Goal: Download file/media

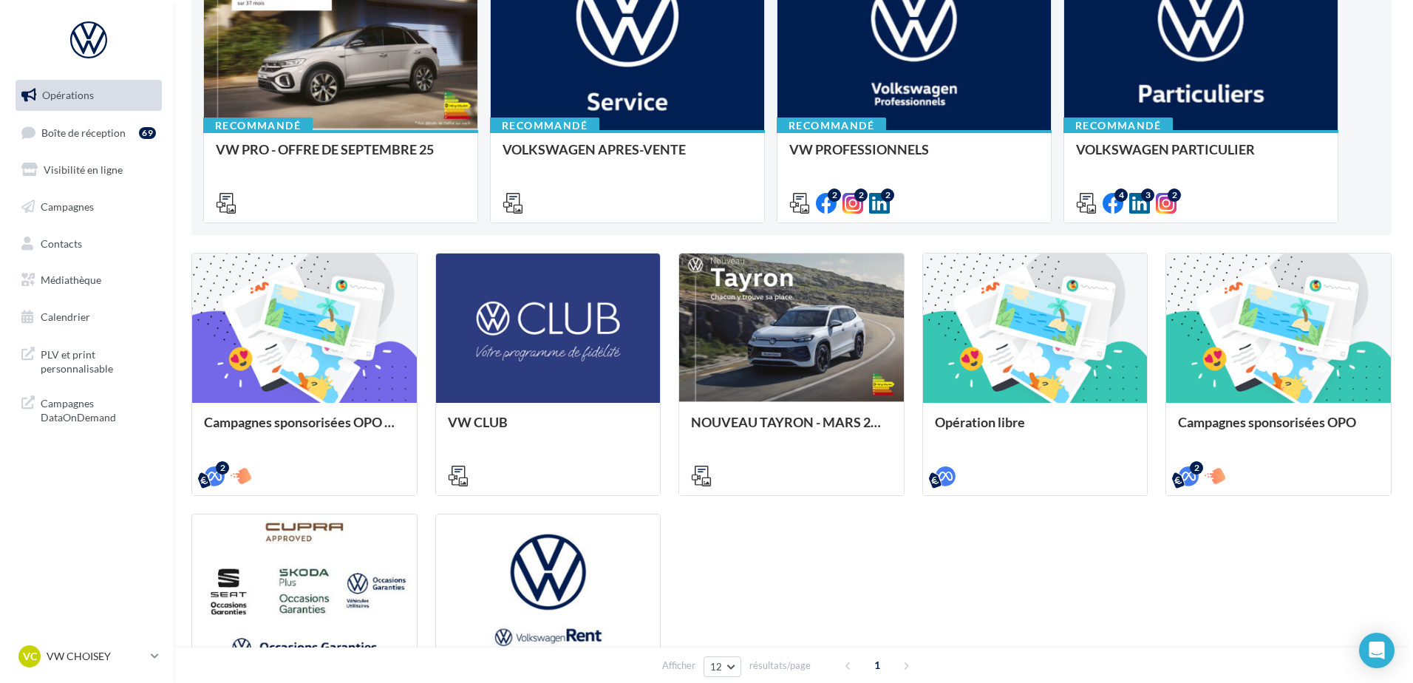
scroll to position [74, 0]
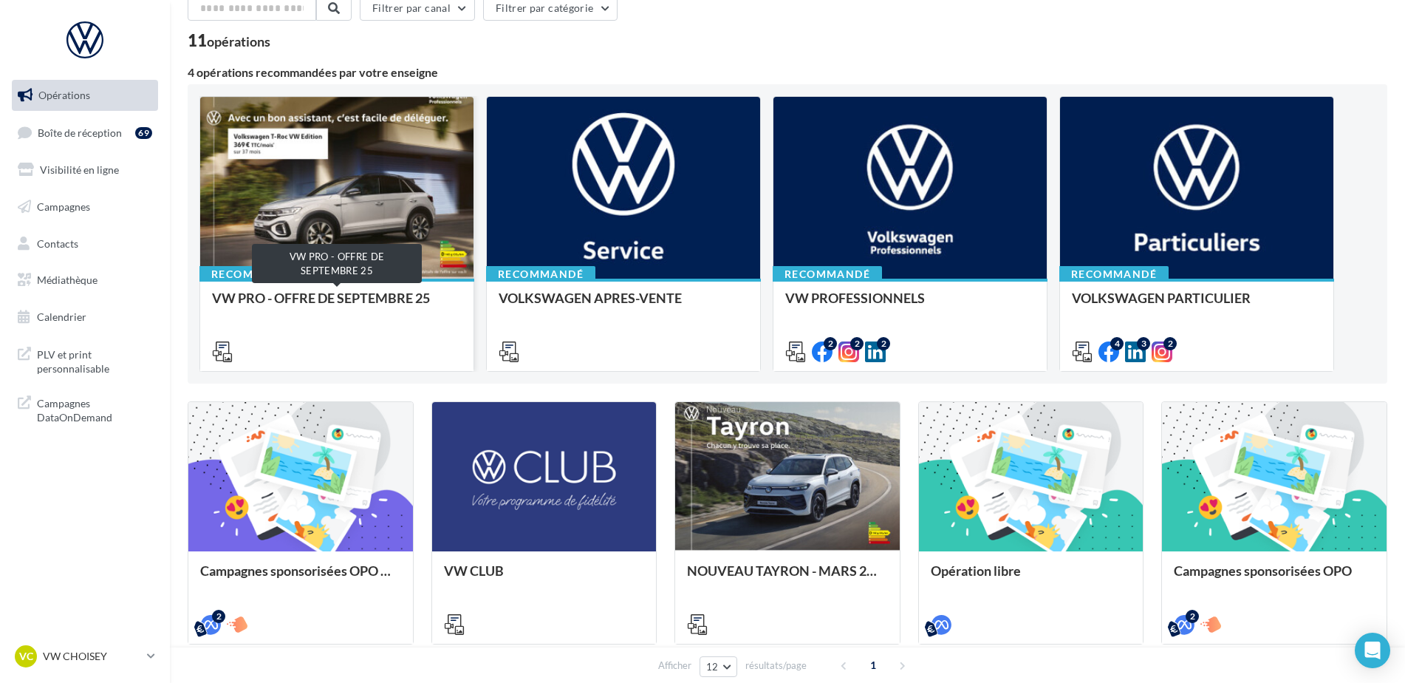
click at [324, 291] on div "VW PRO - OFFRE DE SEPTEMBRE 25" at bounding box center [337, 305] width 250 height 30
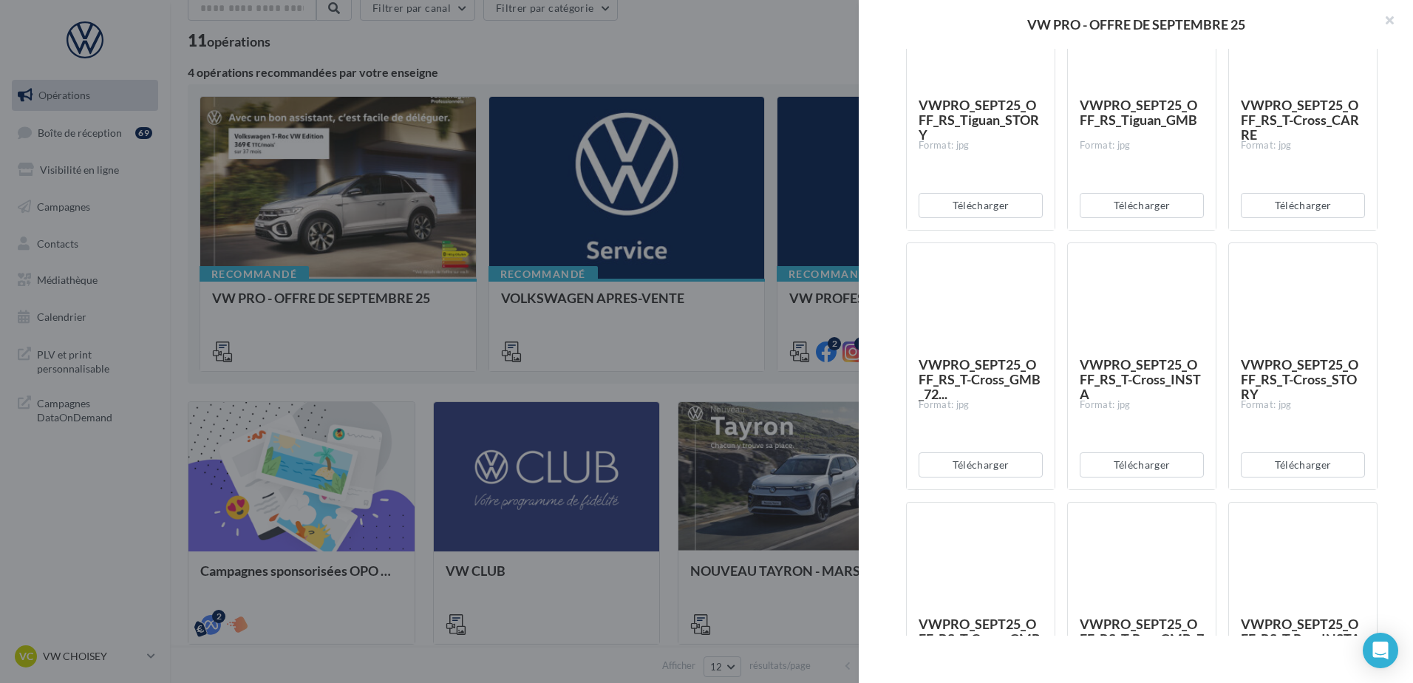
scroll to position [5906, 0]
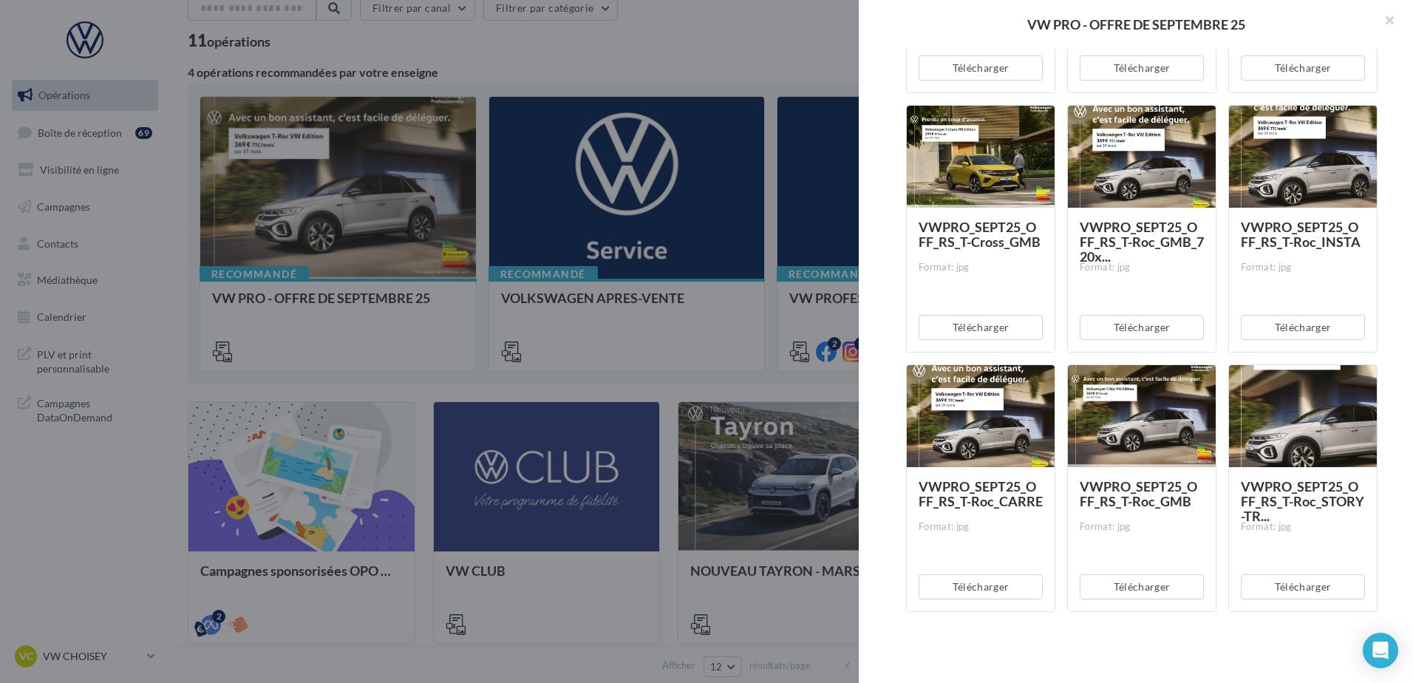
click at [1364, 347] on div "Télécharger" at bounding box center [1303, 327] width 148 height 49
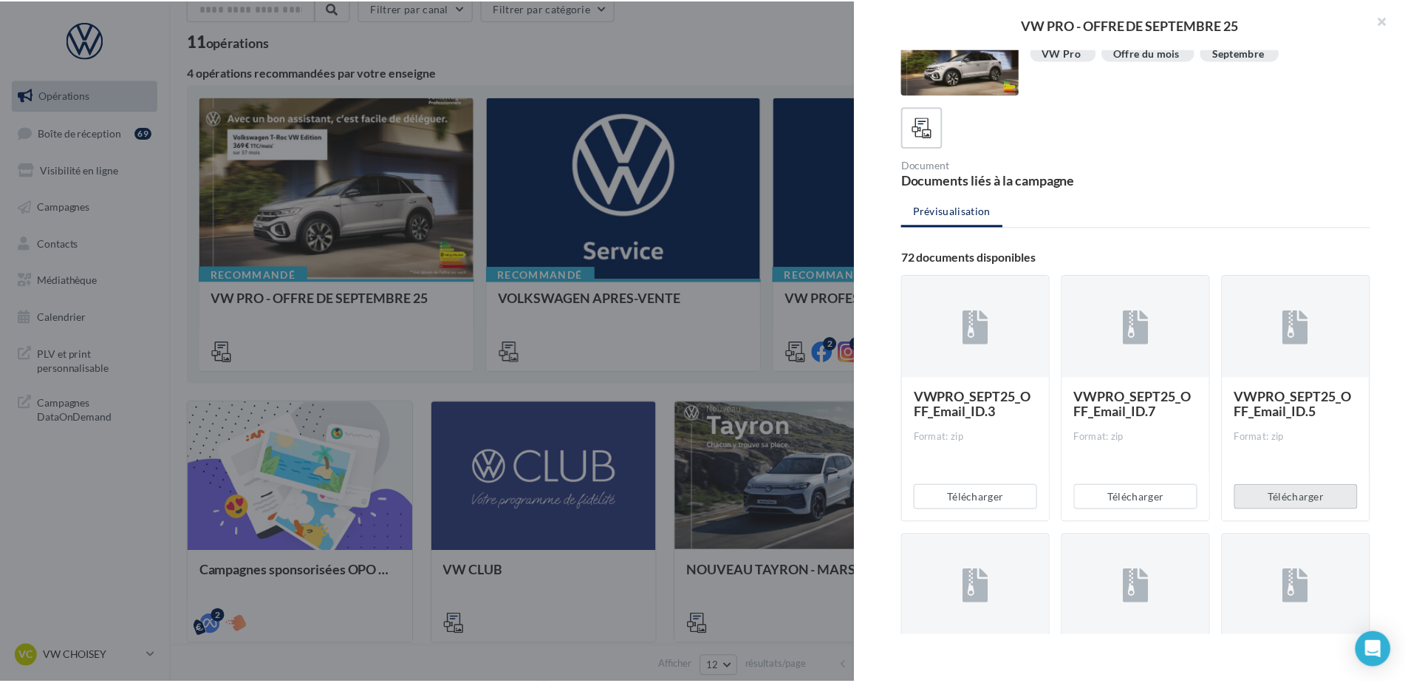
scroll to position [0, 0]
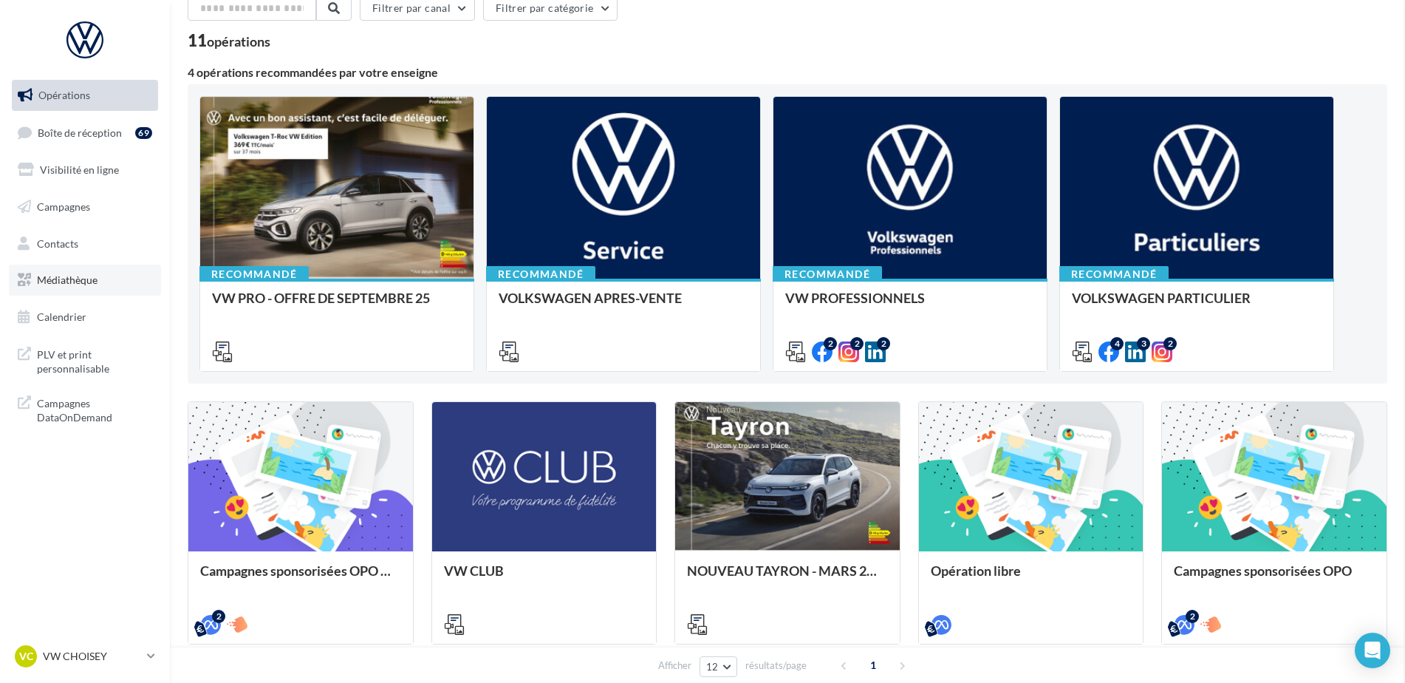
click at [74, 283] on span "Médiathèque" at bounding box center [67, 279] width 61 height 13
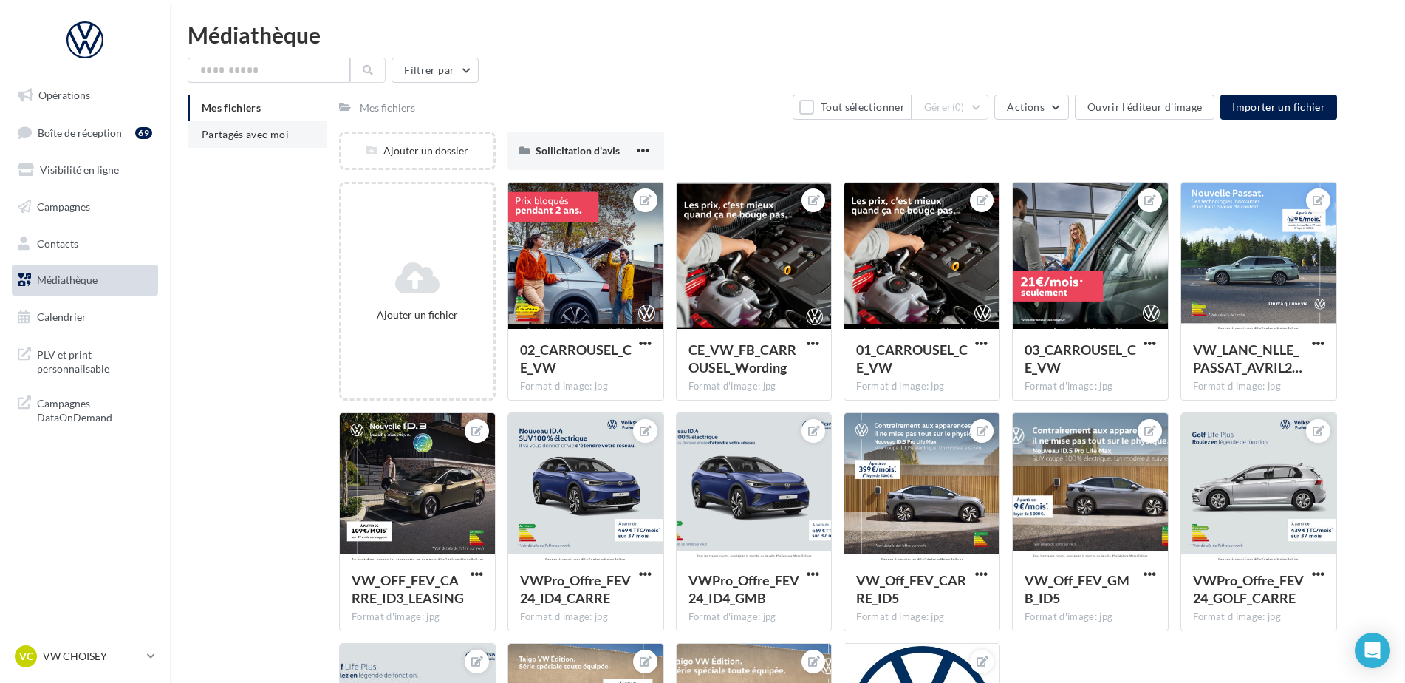
click at [277, 140] on span "Partagés avec moi" at bounding box center [245, 134] width 87 height 13
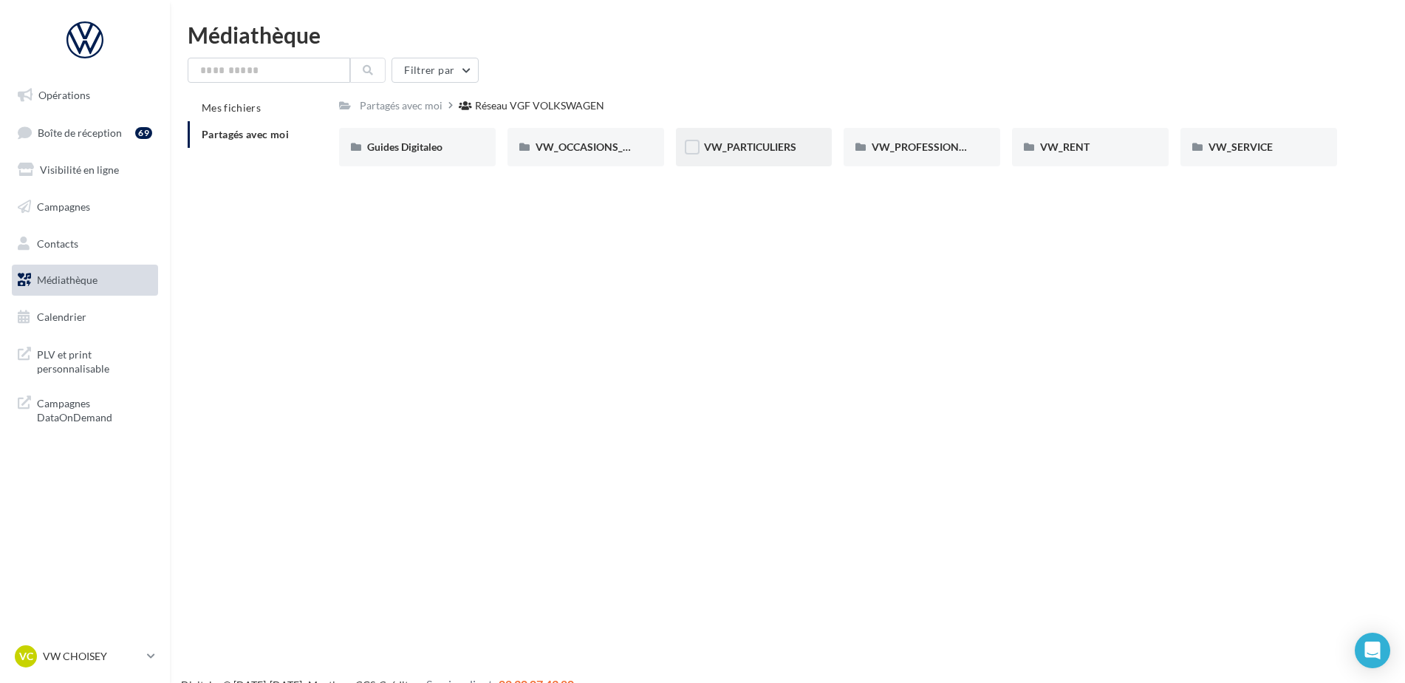
click at [781, 137] on div "VW_PARTICULIERS" at bounding box center [754, 147] width 157 height 38
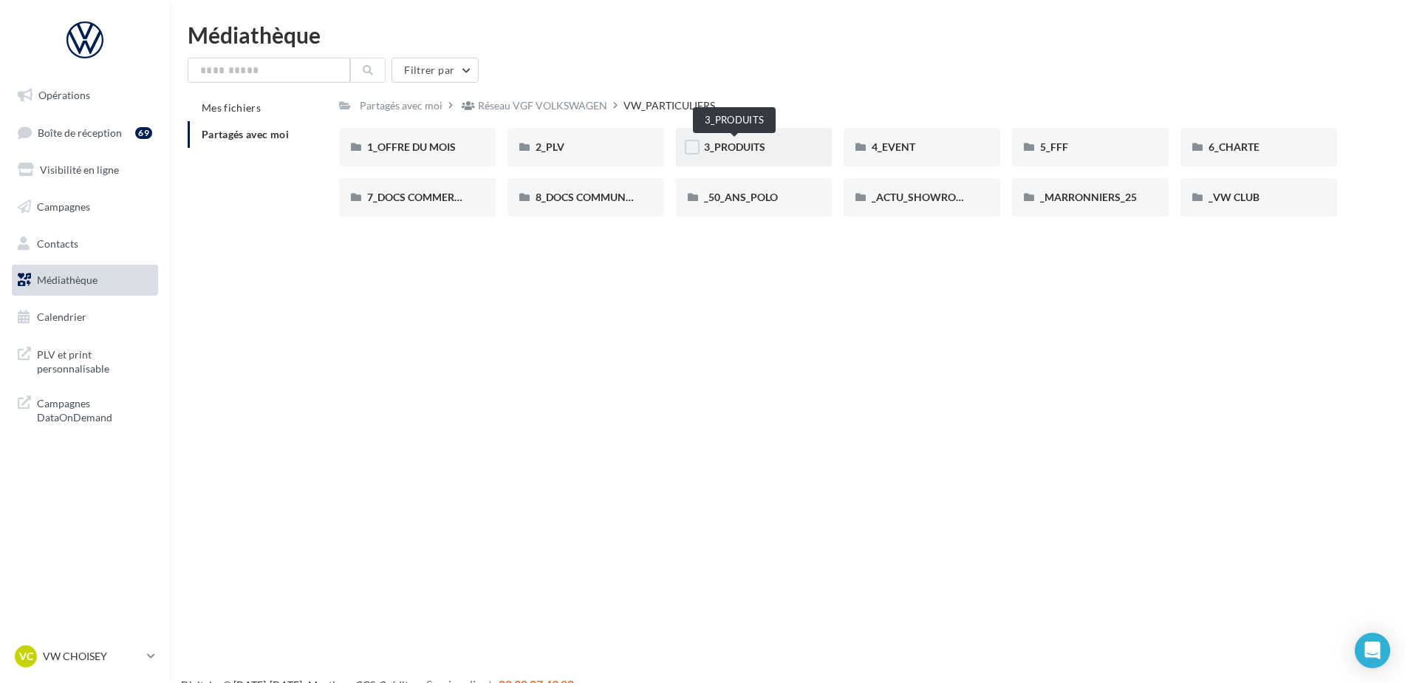
click at [746, 147] on span "3_PRODUITS" at bounding box center [734, 146] width 61 height 13
click at [758, 200] on span "_50_ANS_POLO" at bounding box center [741, 197] width 74 height 13
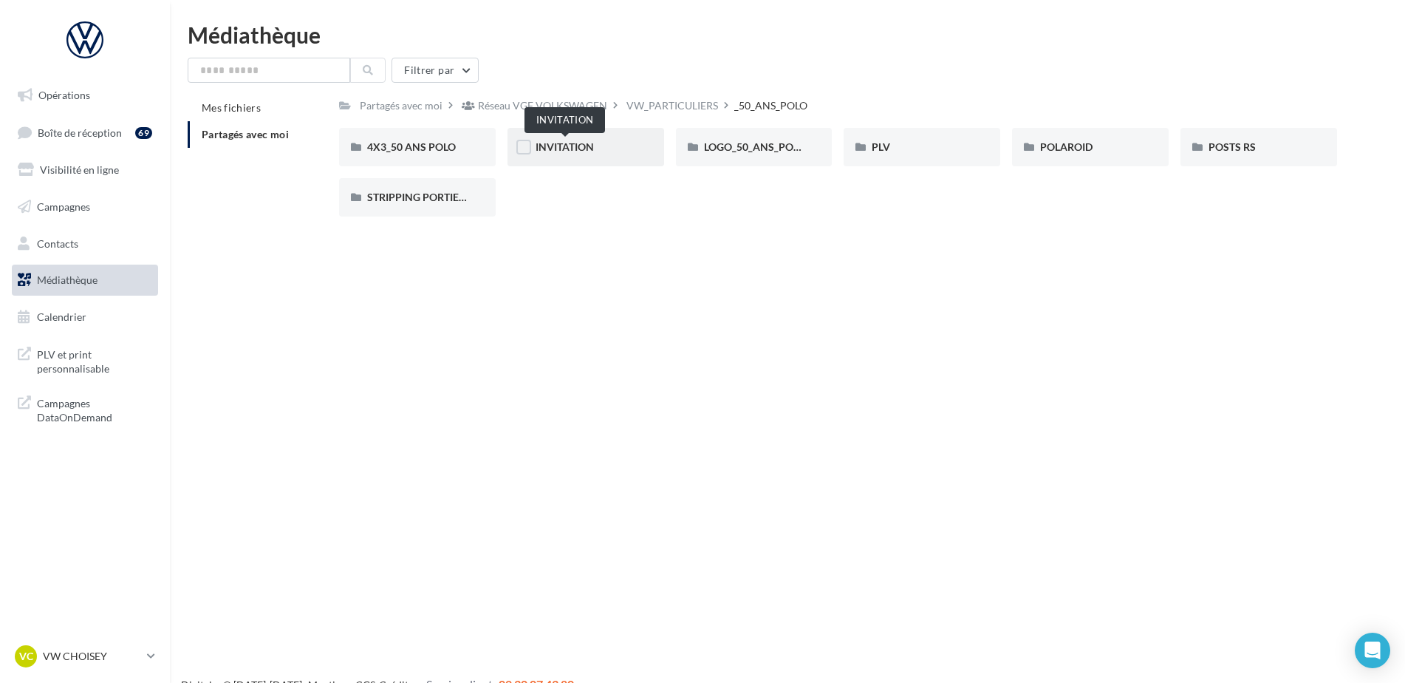
click at [590, 146] on span "INVITATION" at bounding box center [565, 146] width 58 height 13
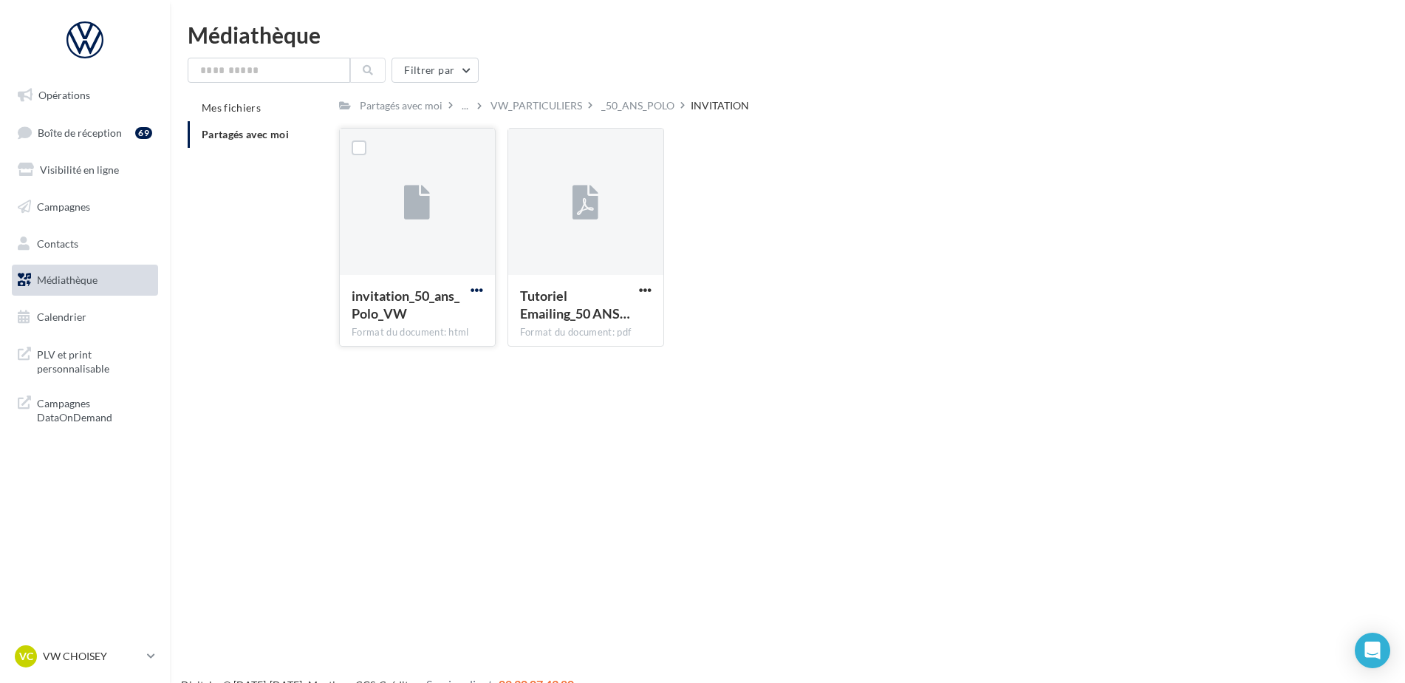
click at [479, 285] on span "button" at bounding box center [477, 290] width 13 height 13
click at [408, 326] on button "Télécharger" at bounding box center [412, 319] width 148 height 38
click at [647, 295] on span "button" at bounding box center [645, 290] width 13 height 13
click at [579, 321] on button "Télécharger" at bounding box center [581, 319] width 148 height 38
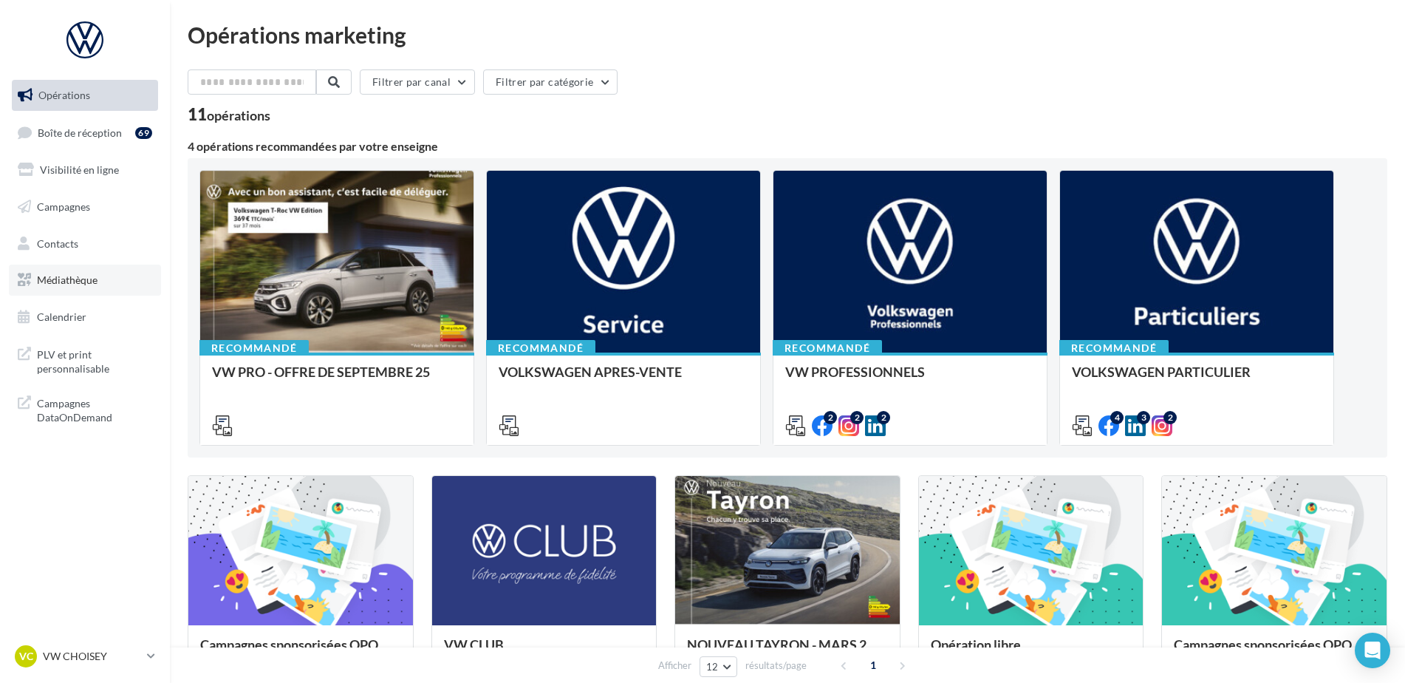
click at [88, 283] on span "Médiathèque" at bounding box center [67, 279] width 61 height 13
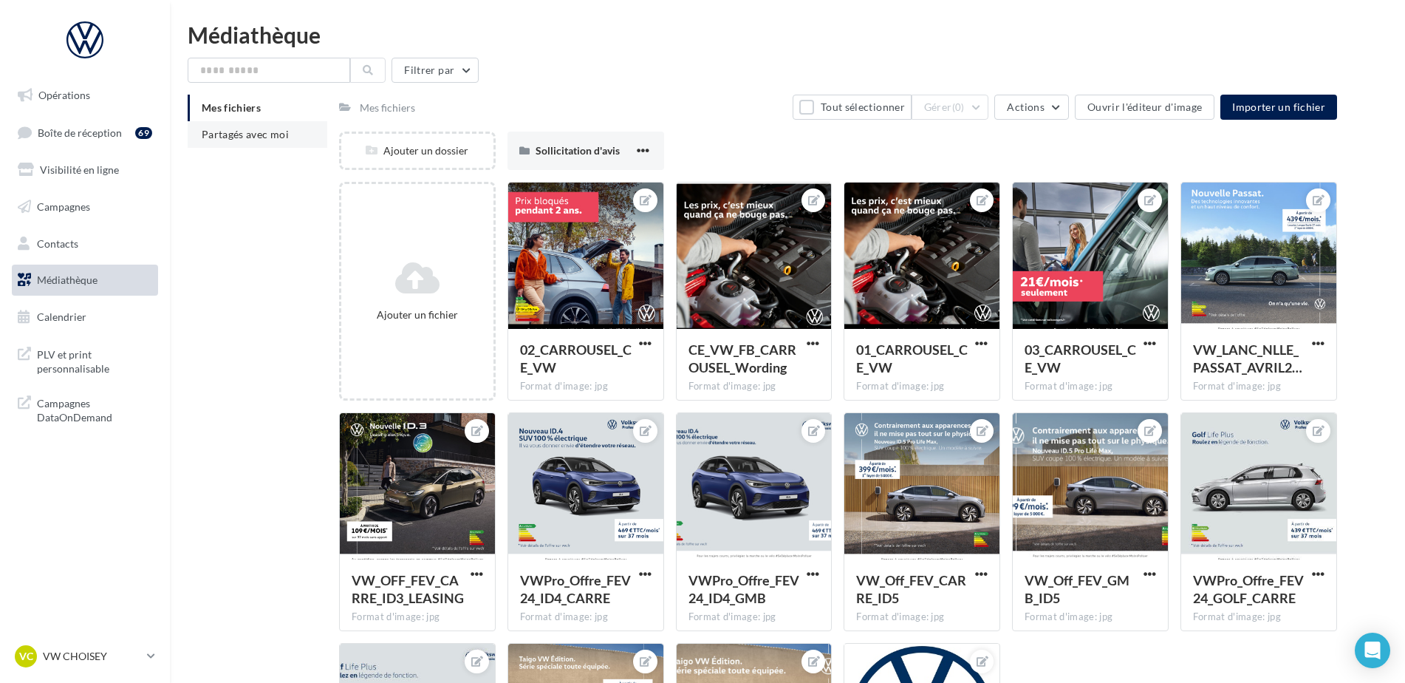
click at [273, 134] on span "Partagés avec moi" at bounding box center [245, 134] width 87 height 13
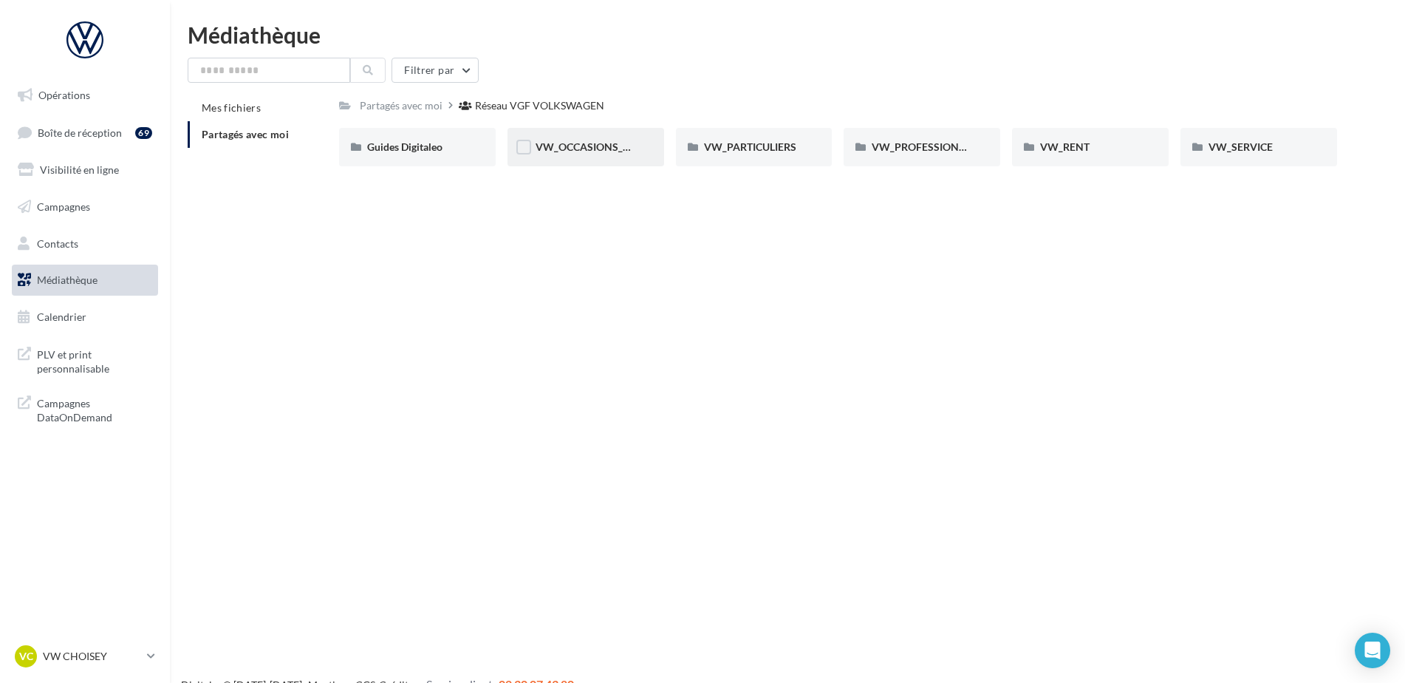
click at [553, 141] on span "VW_OCCASIONS_GARANTIES" at bounding box center [608, 146] width 145 height 13
click at [550, 99] on div "Réseau VGF VOLKSWAGEN" at bounding box center [542, 105] width 129 height 15
click at [750, 146] on span "VW_PARTICULIERS" at bounding box center [750, 146] width 92 height 13
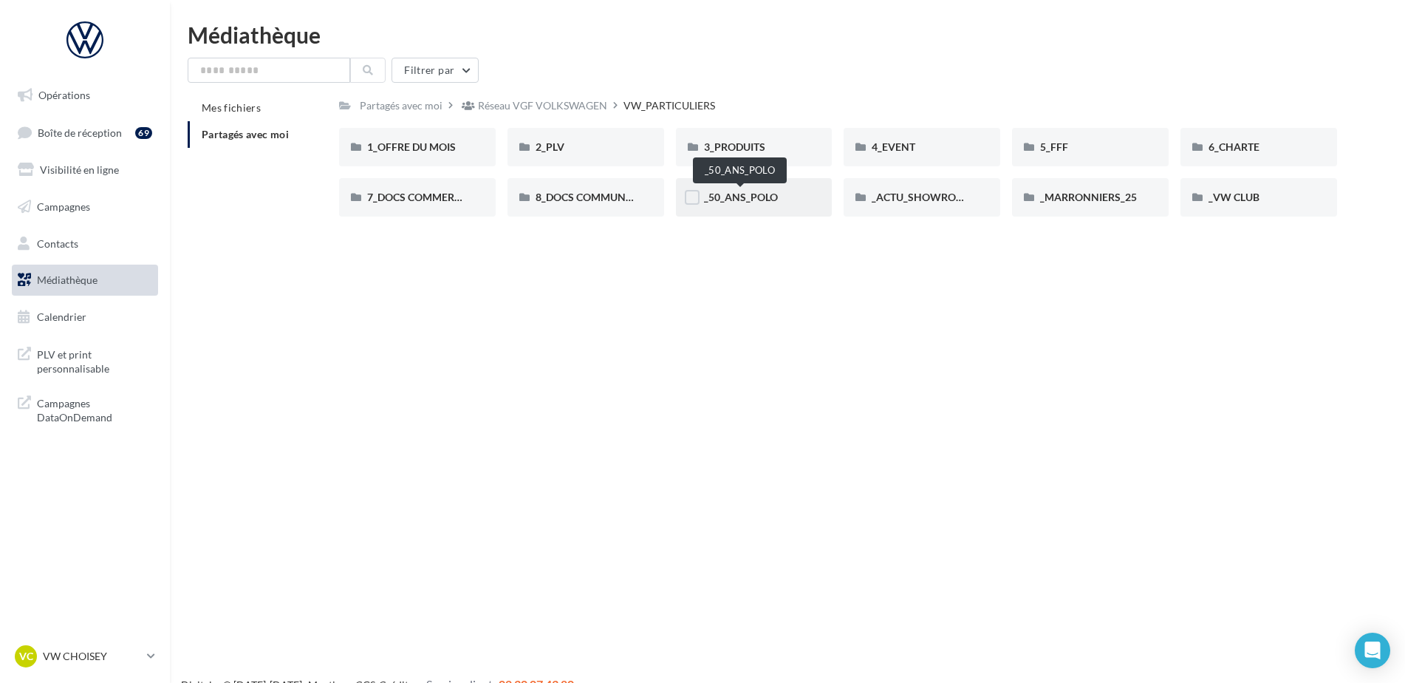
click at [747, 199] on span "_50_ANS_POLO" at bounding box center [741, 197] width 74 height 13
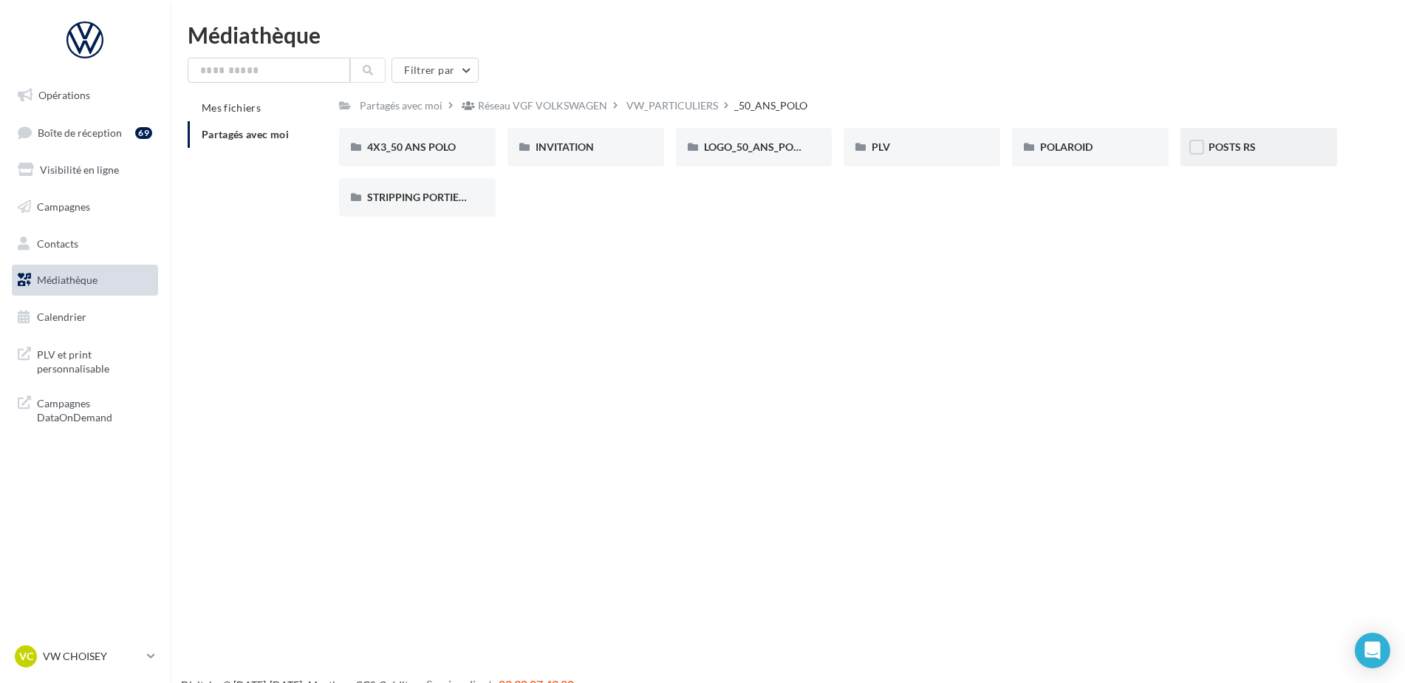
click at [1222, 155] on div "POSTS RS" at bounding box center [1259, 147] width 157 height 38
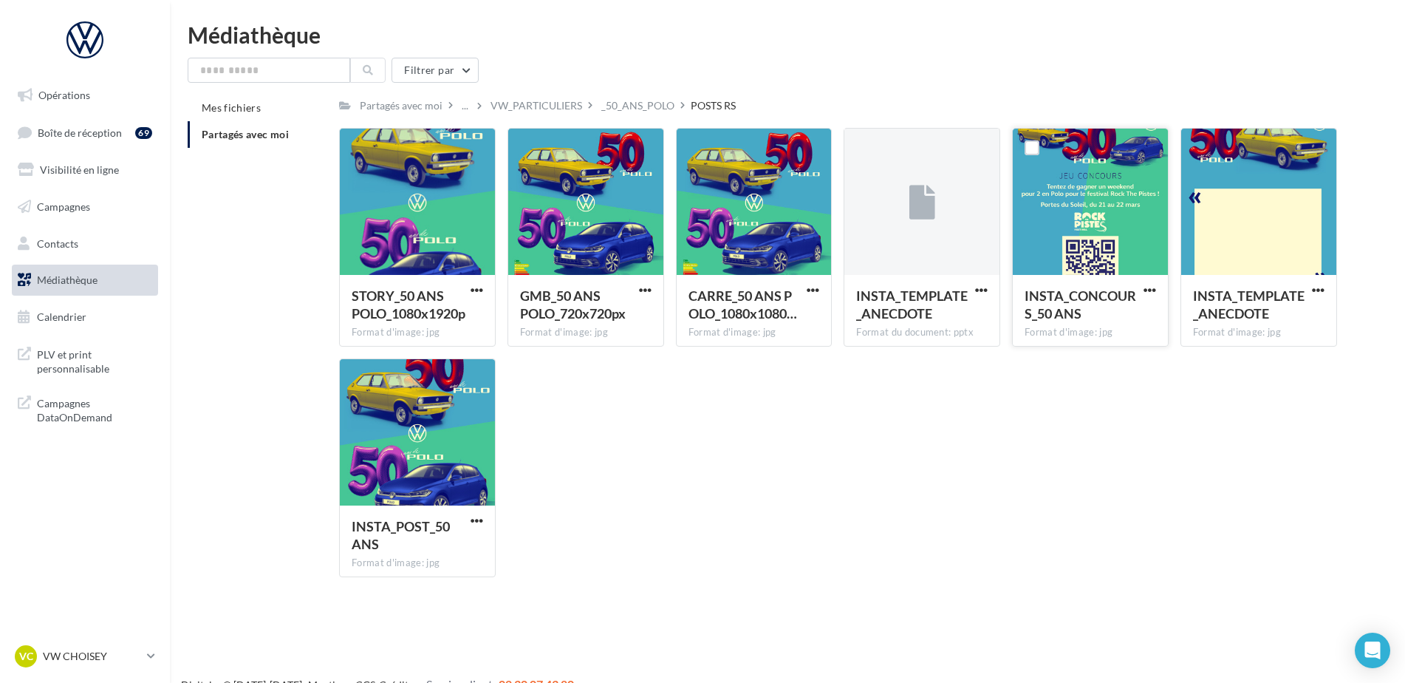
click at [1077, 191] on div at bounding box center [1090, 203] width 155 height 148
click at [1150, 287] on span "button" at bounding box center [1150, 290] width 13 height 13
click at [1101, 325] on button "Télécharger" at bounding box center [1085, 319] width 148 height 38
